Goal: Communication & Community: Answer question/provide support

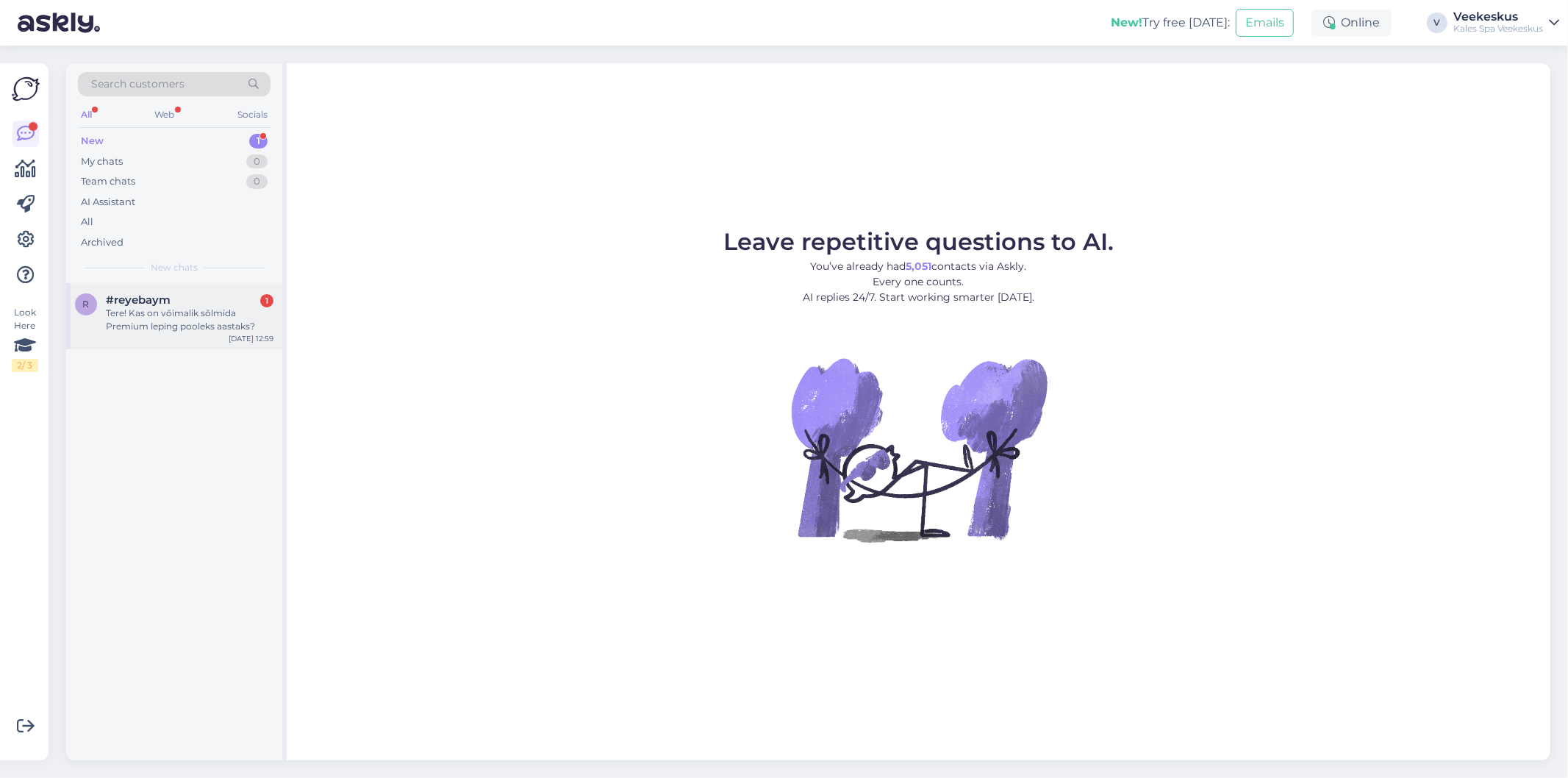
click at [232, 300] on div "#reyebaym 1" at bounding box center [189, 300] width 167 height 13
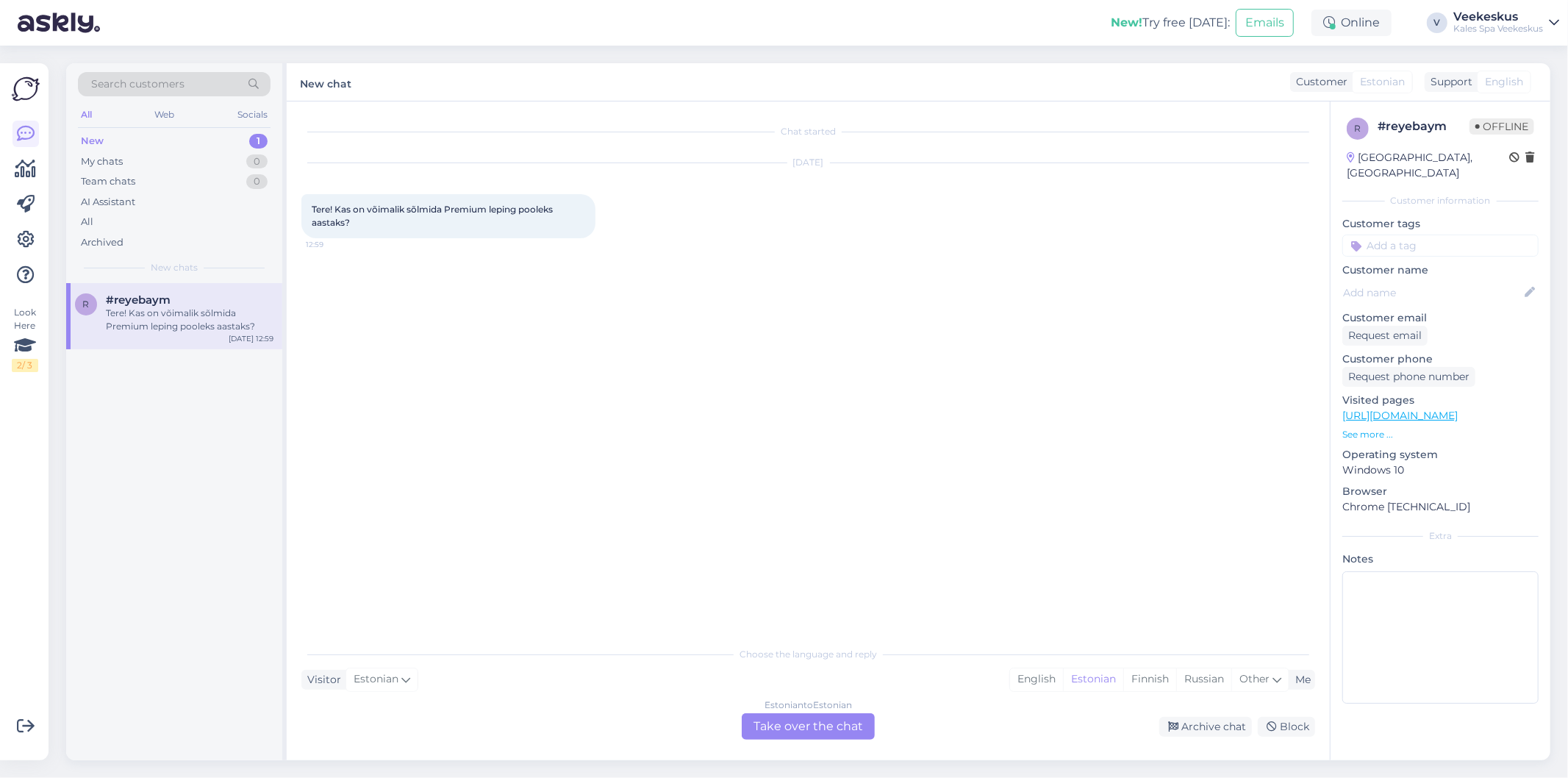
click at [778, 720] on div "Estonian to Estonian Take over the chat" at bounding box center [808, 727] width 133 height 27
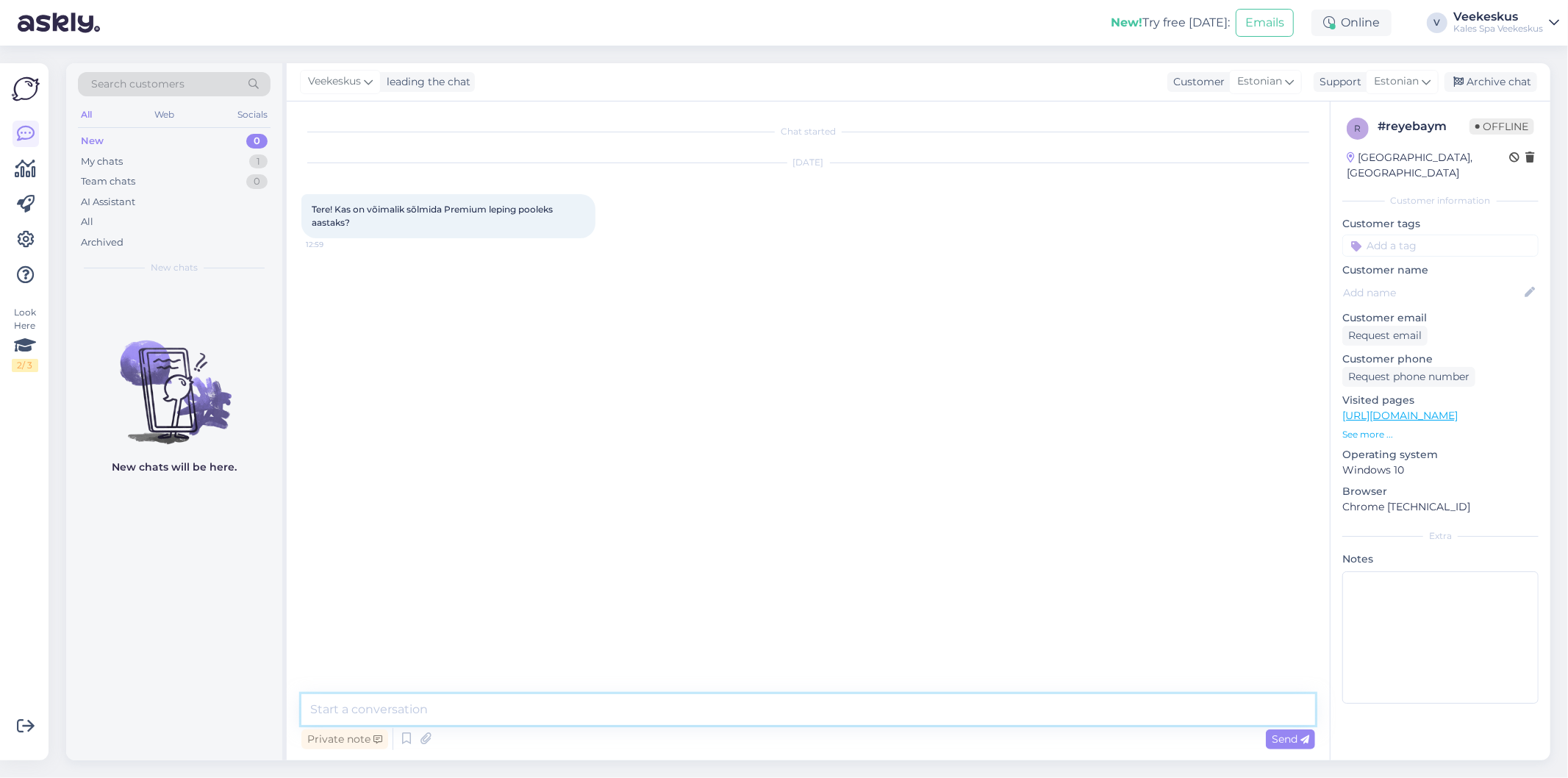
click at [684, 709] on textarea at bounding box center [808, 709] width 1013 height 31
click at [1425, 91] on div "Estonian" at bounding box center [1401, 81] width 73 height 24
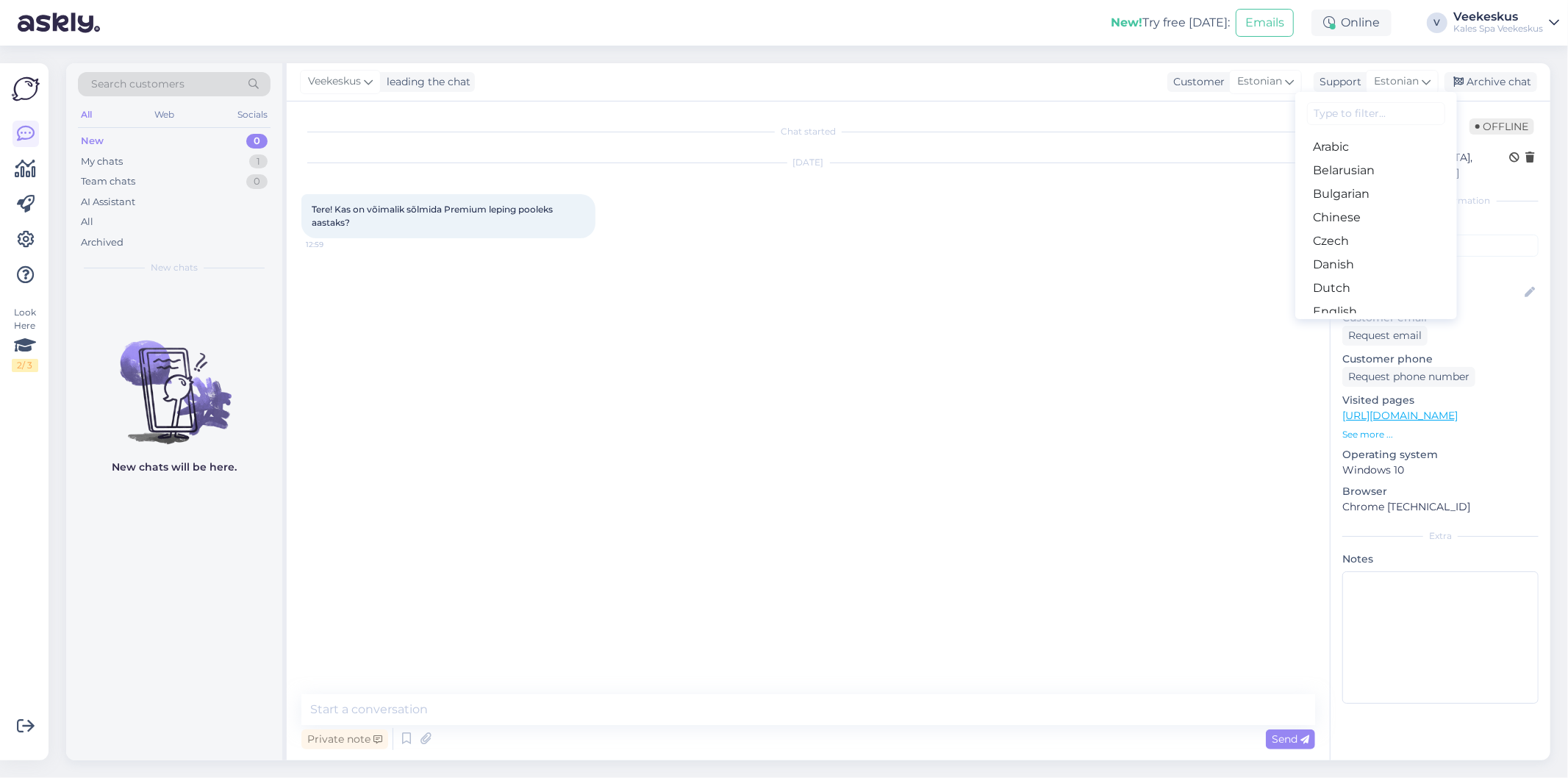
click at [553, 342] on div "Chat started [DATE] Tere! Kas on võimalik sõlmida Premium leping pooleks aastak…" at bounding box center [815, 398] width 1027 height 565
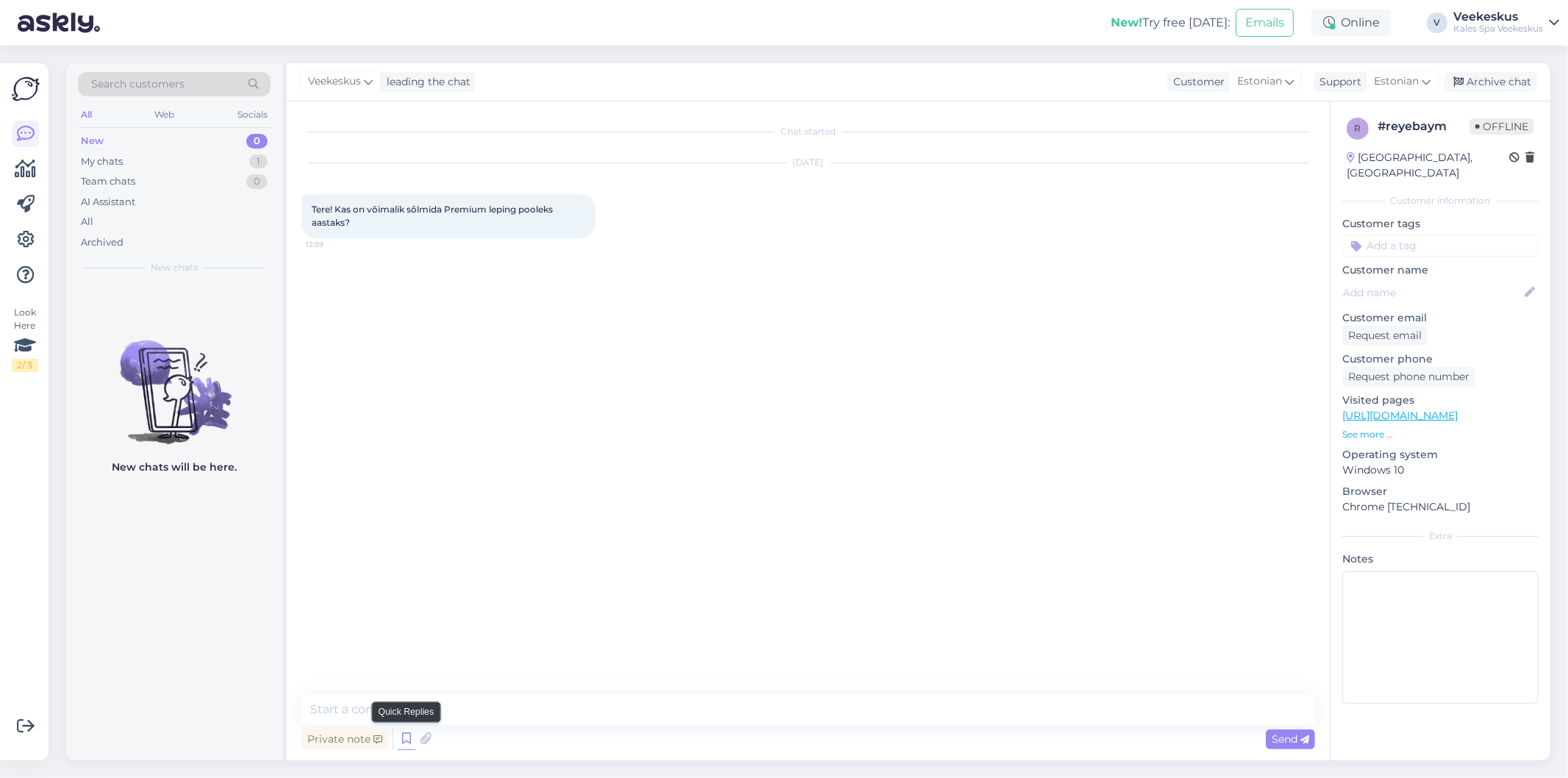
click at [400, 734] on icon at bounding box center [406, 738] width 18 height 22
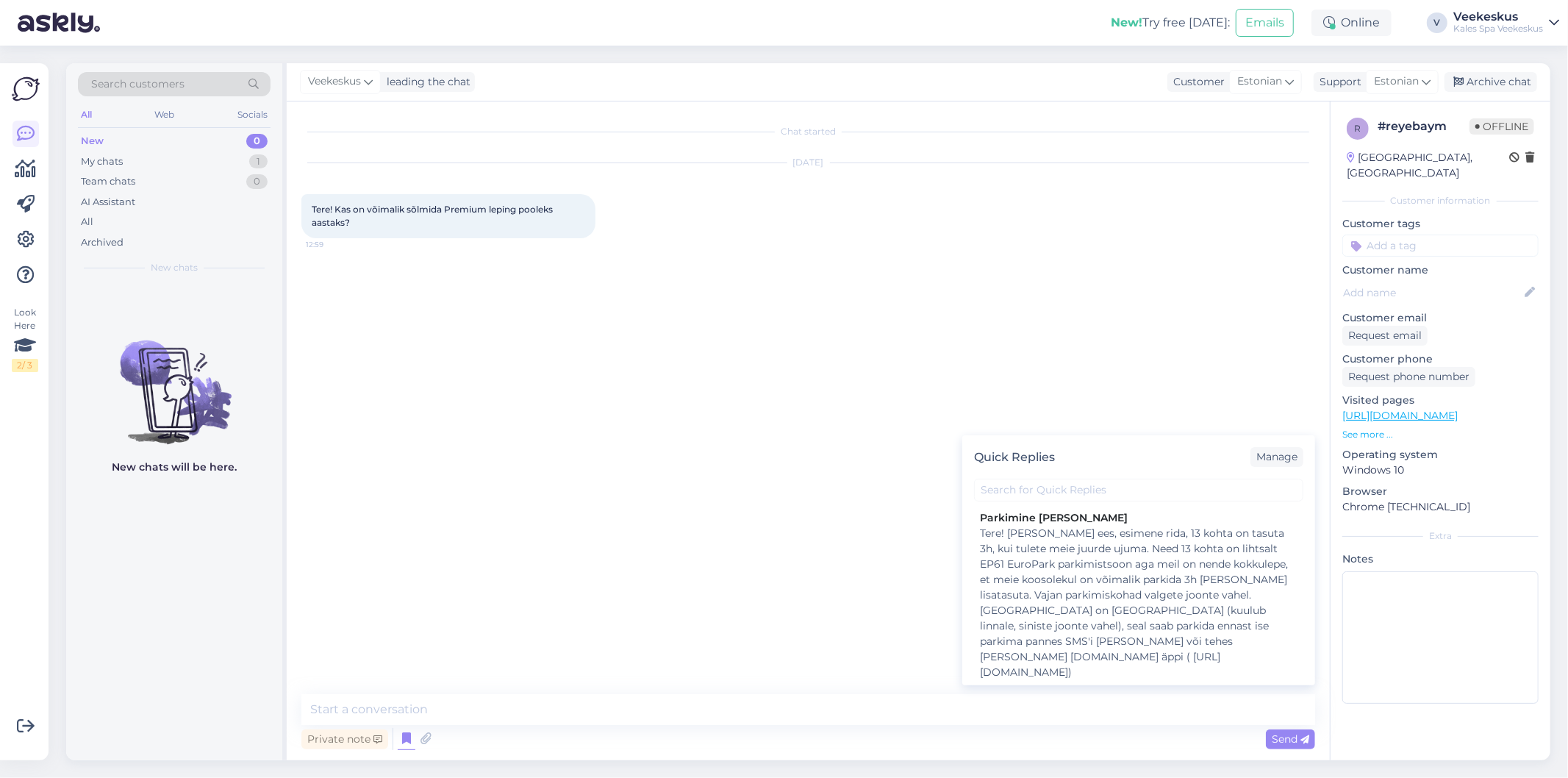
drag, startPoint x: 862, startPoint y: 564, endPoint x: 829, endPoint y: 592, distance: 43.3
click at [861, 564] on div "Chat started [DATE] Tere! Kas on võimalik sõlmida Premium leping pooleks aastak…" at bounding box center [815, 398] width 1027 height 565
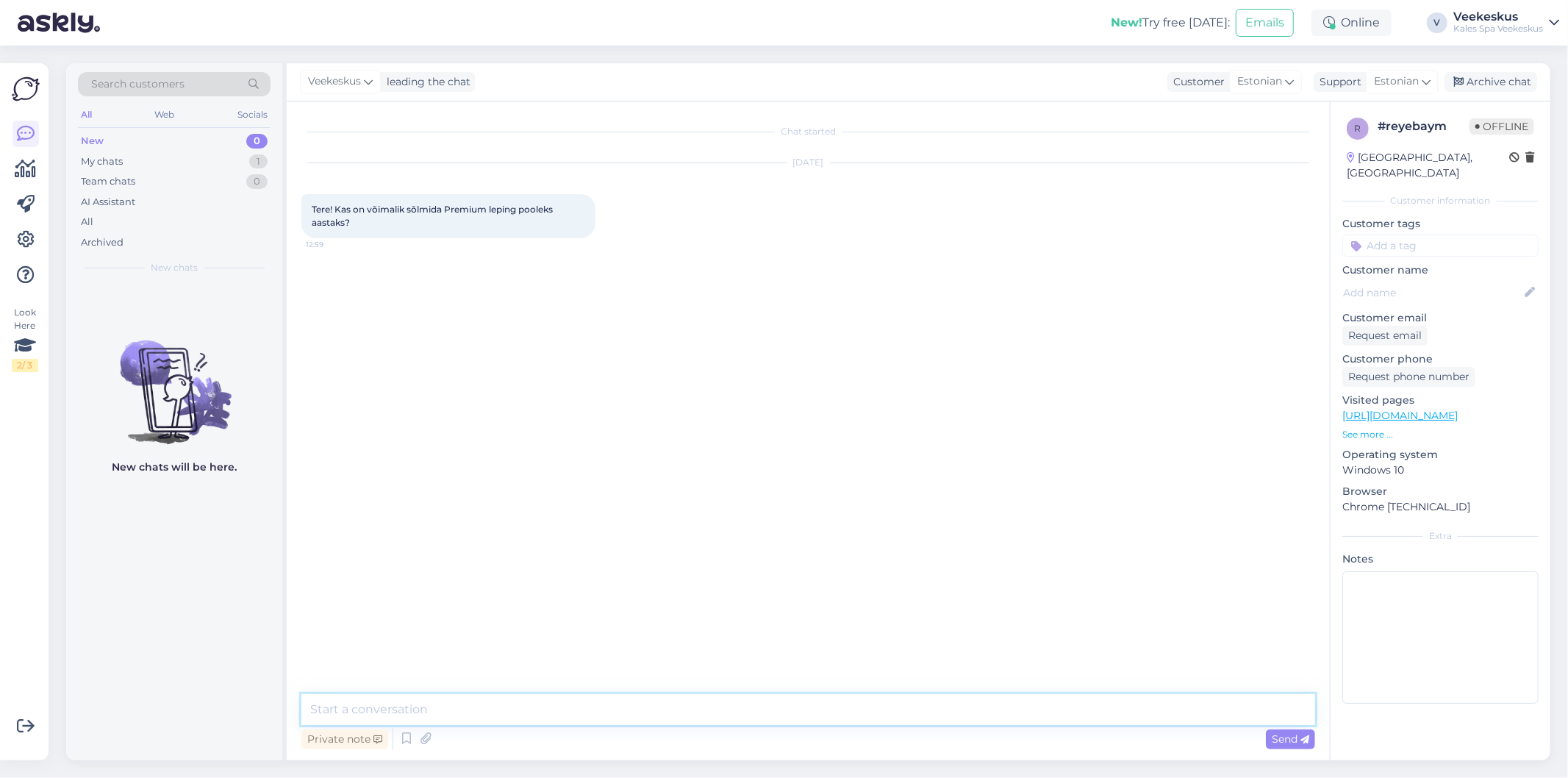
click at [540, 716] on textarea at bounding box center [808, 709] width 1013 height 31
paste textarea "[PERSON_NAME][EMAIL_ADDRESS][DOMAIN_NAME]"
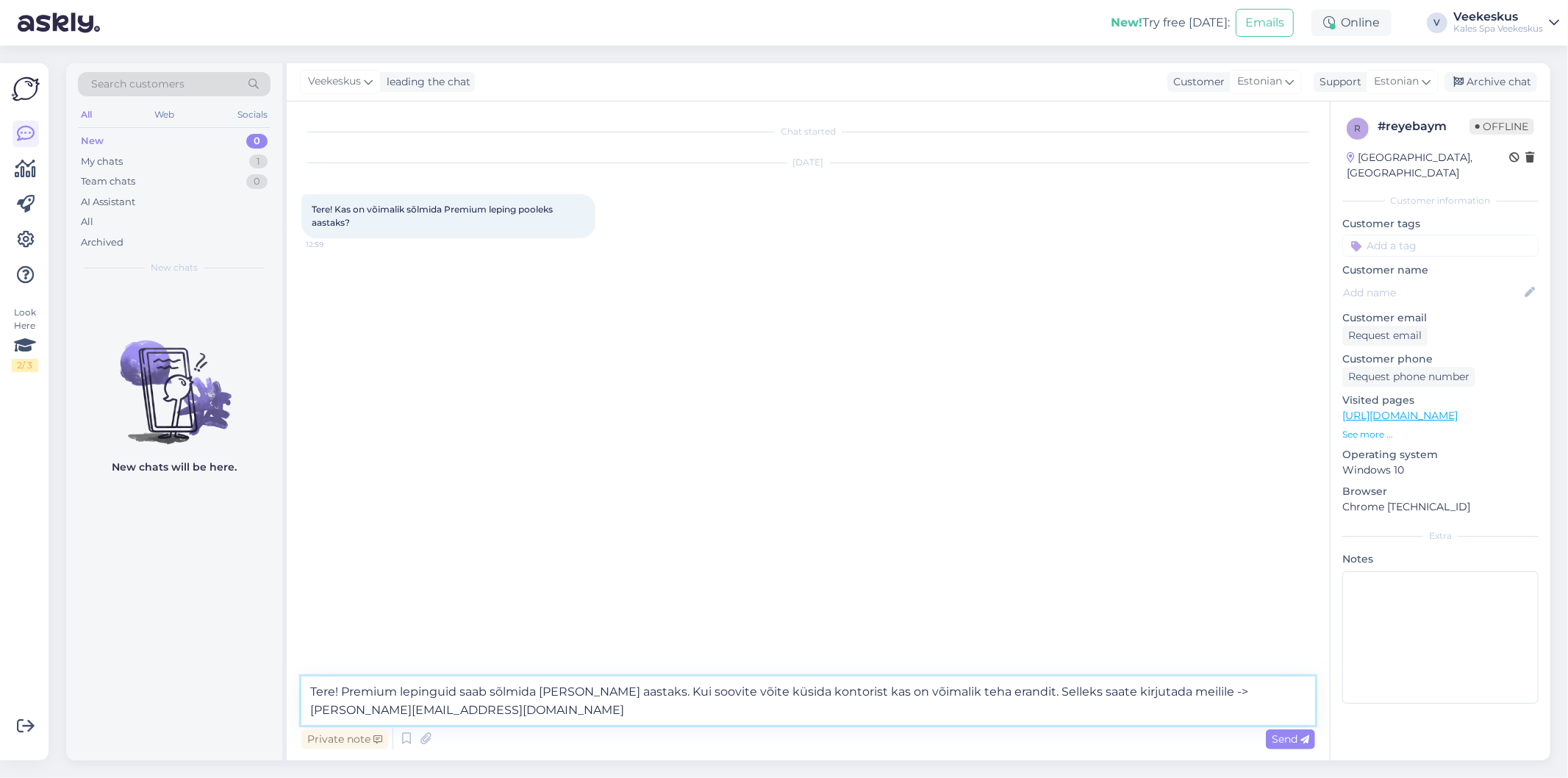
click at [1123, 714] on textarea "Tere! Premium lepinguid saab sõlmida [PERSON_NAME] aastaks. Kui soovite võite k…" at bounding box center [808, 700] width 1013 height 48
type textarea "Tere! Premium lepinguid saab sõlmida [PERSON_NAME] aastaks. Kui soovite võite k…"
click at [1304, 744] on span "Send" at bounding box center [1291, 739] width 38 height 13
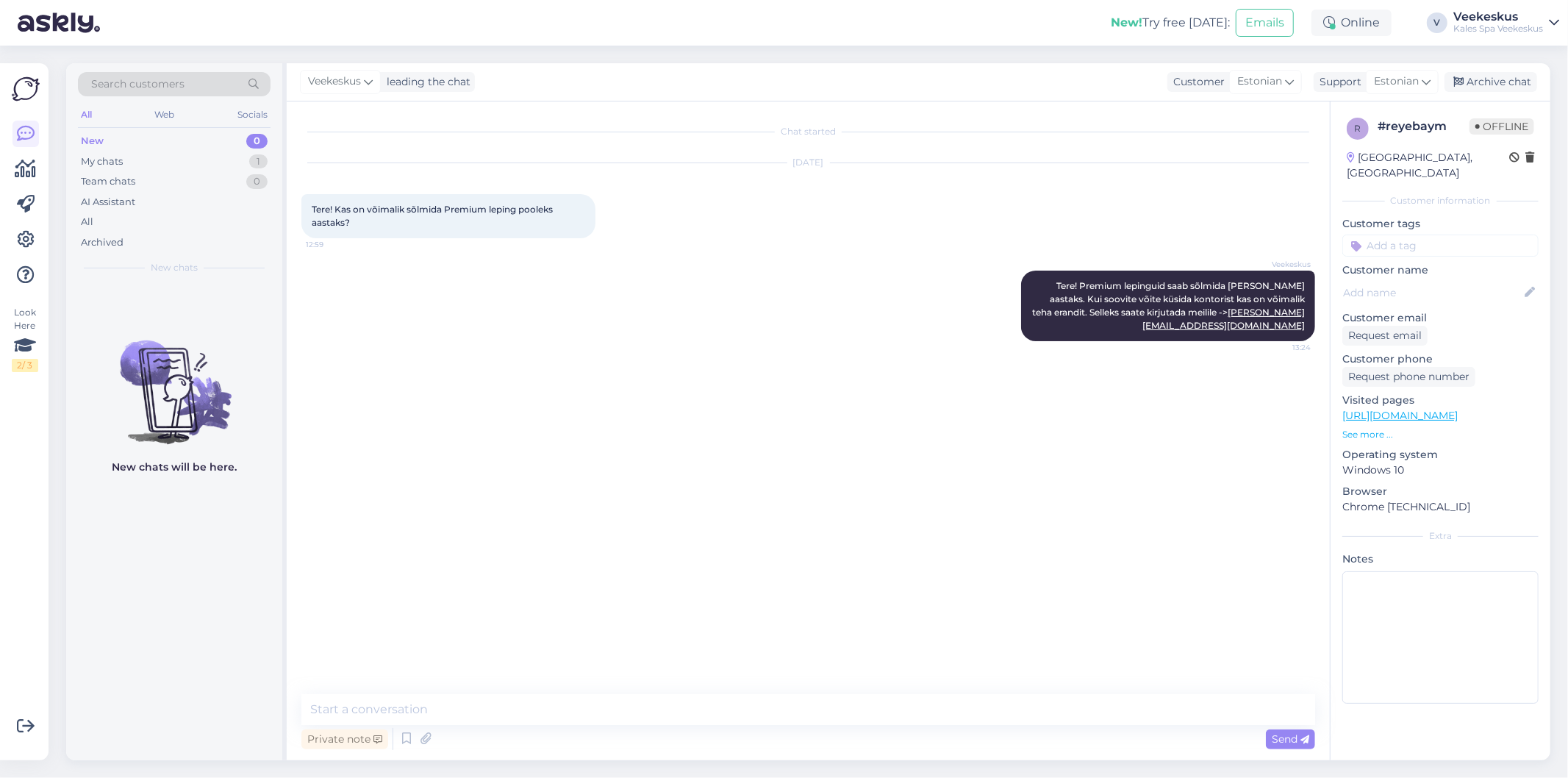
click at [1188, 538] on div "Chat started [DATE] Tere! Kas on võimalik sõlmida Premium leping pooleks aastak…" at bounding box center [815, 398] width 1027 height 565
click at [1524, 91] on div "Archive chat" at bounding box center [1491, 81] width 93 height 20
click at [936, 382] on div "Chat started [DATE] Tere! Kas on võimalik sõlmida Premium leping pooleks aastak…" at bounding box center [815, 396] width 1027 height 559
